Goal: Find specific page/section: Find specific page/section

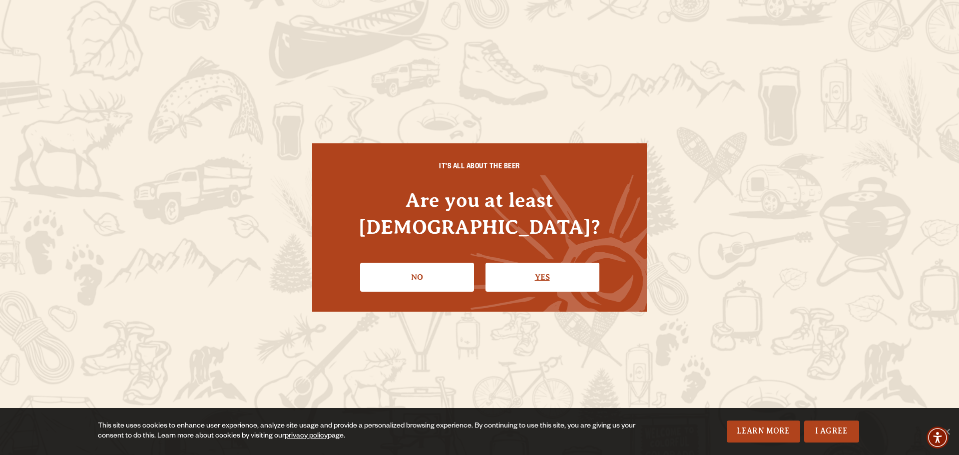
click at [542, 264] on link "Yes" at bounding box center [542, 277] width 114 height 29
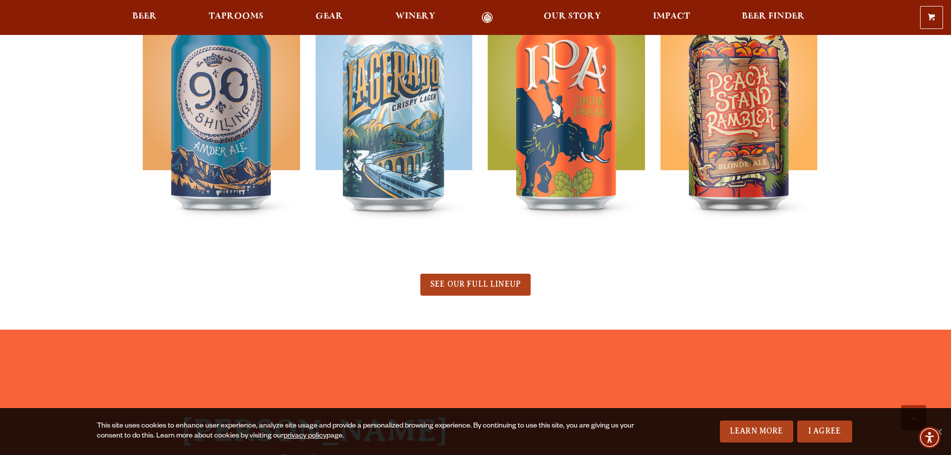
scroll to position [649, 0]
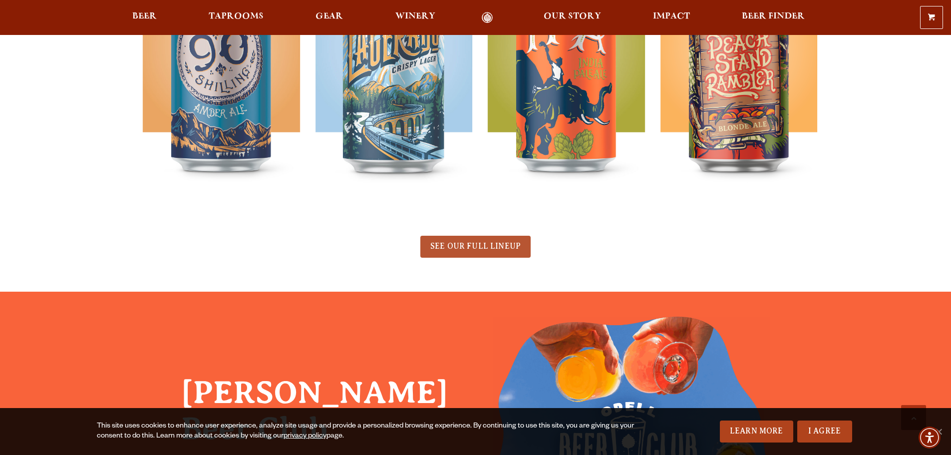
click at [453, 245] on span "SEE OUR FULL LINEUP" at bounding box center [475, 246] width 90 height 9
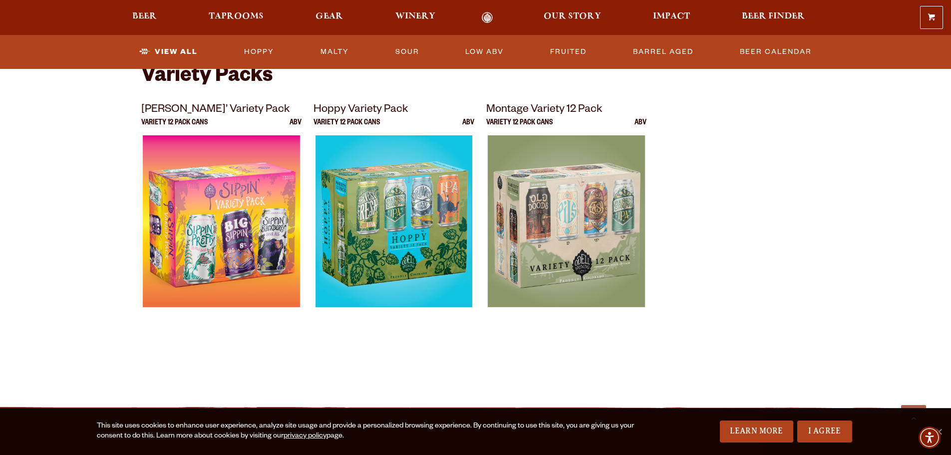
scroll to position [2197, 0]
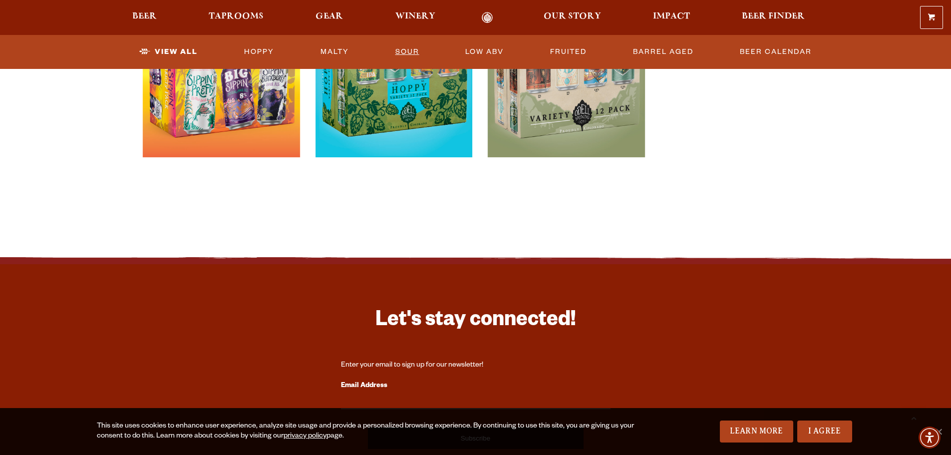
click at [404, 51] on link "Sour" at bounding box center [408, 51] width 32 height 23
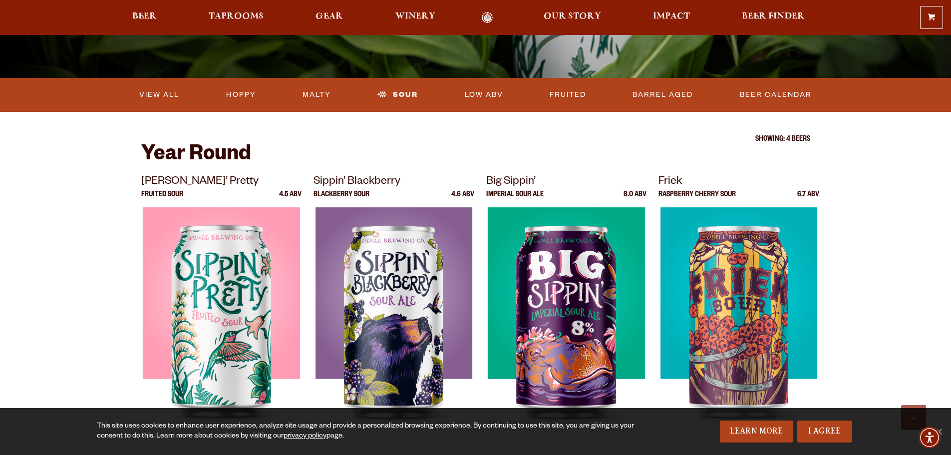
scroll to position [250, 0]
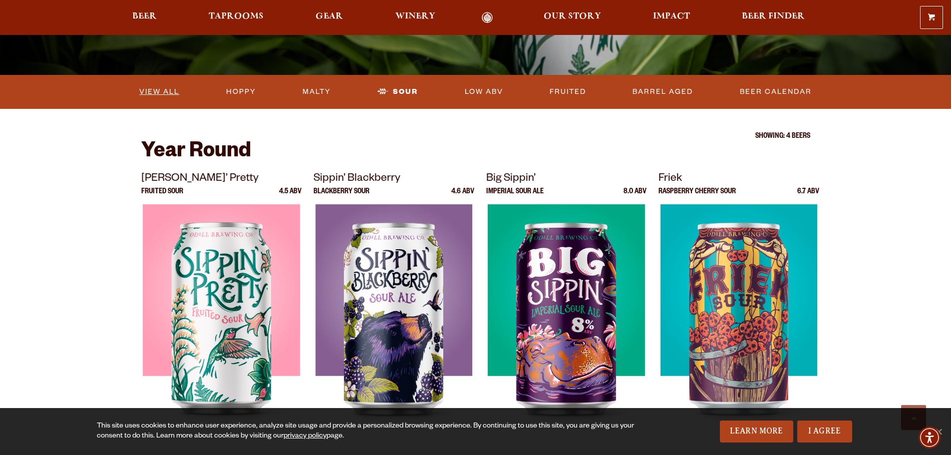
click at [145, 88] on link "View All" at bounding box center [159, 91] width 48 height 23
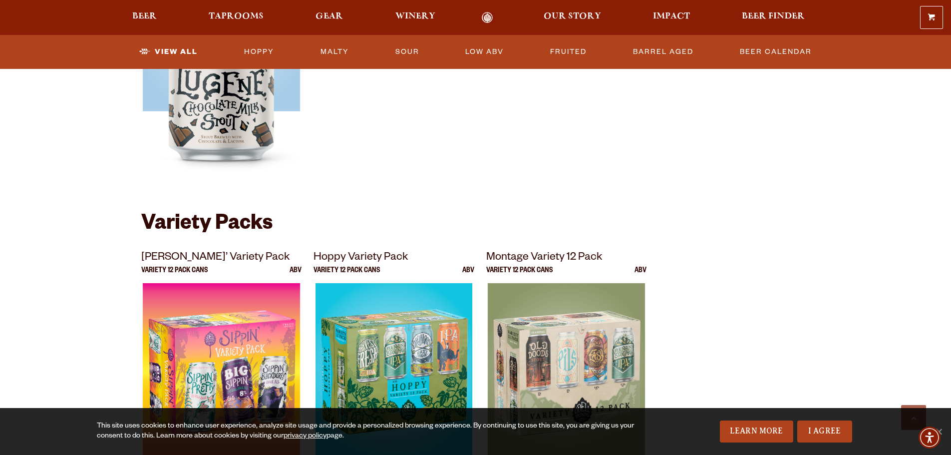
scroll to position [1898, 0]
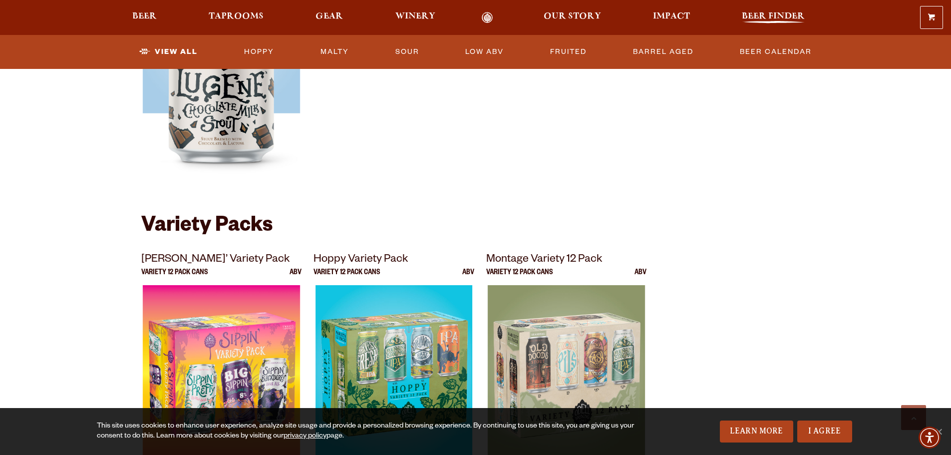
click at [784, 15] on span "Beer Finder" at bounding box center [773, 16] width 63 height 8
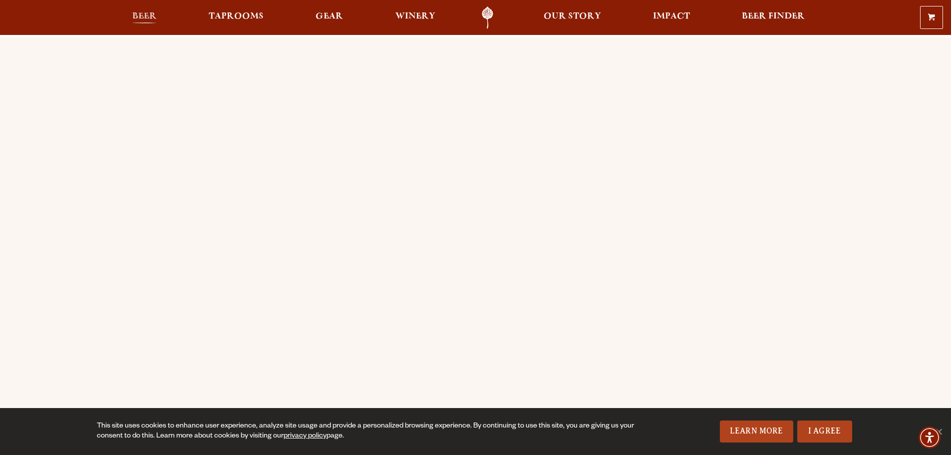
click at [143, 18] on span "Beer" at bounding box center [144, 16] width 24 height 8
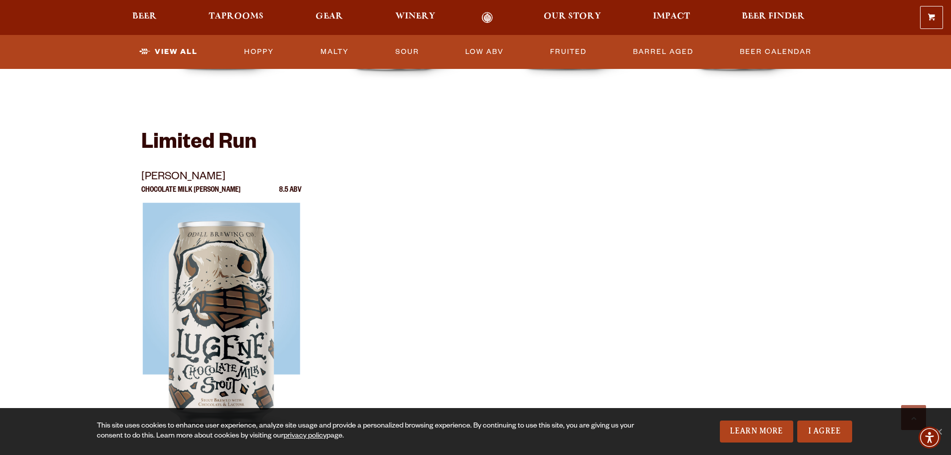
scroll to position [1598, 0]
